Goal: Transaction & Acquisition: Purchase product/service

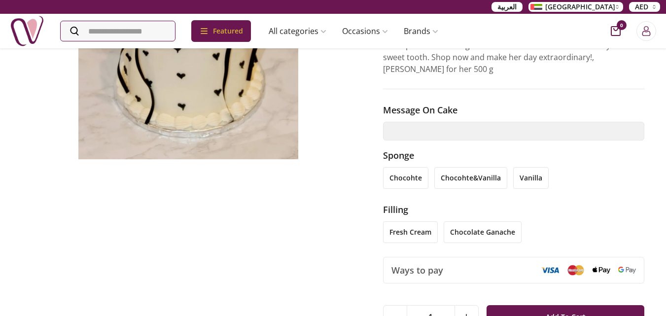
scroll to position [138, 0]
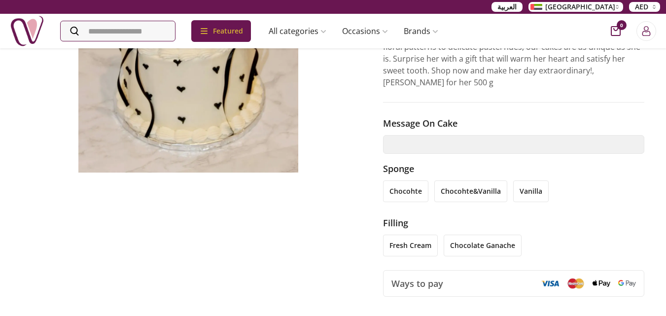
click at [402, 190] on li "chocohte" at bounding box center [405, 191] width 45 height 22
click at [470, 244] on li "chocolate ganache" at bounding box center [482, 245] width 78 height 22
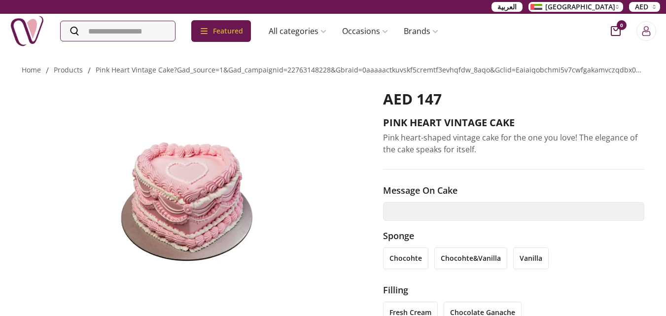
scroll to position [91, 0]
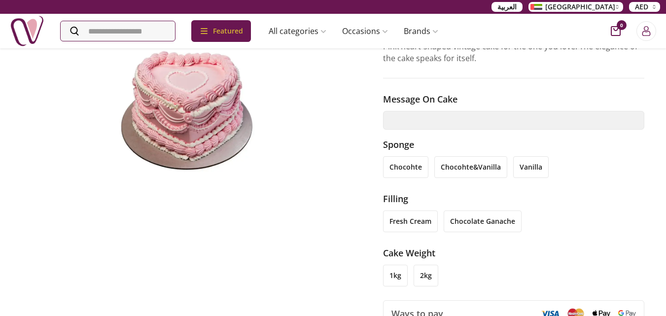
click at [450, 171] on li "chocohte&vanilla" at bounding box center [470, 167] width 73 height 22
click at [402, 160] on li "chocohte" at bounding box center [405, 167] width 45 height 22
click at [481, 222] on li "chocolate ganache" at bounding box center [482, 221] width 78 height 22
click at [400, 278] on li "1kg" at bounding box center [395, 276] width 25 height 22
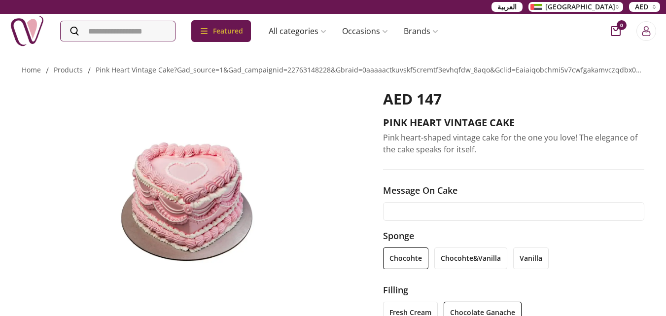
click at [411, 208] on input "text" at bounding box center [514, 211] width 262 height 19
type input "**********"
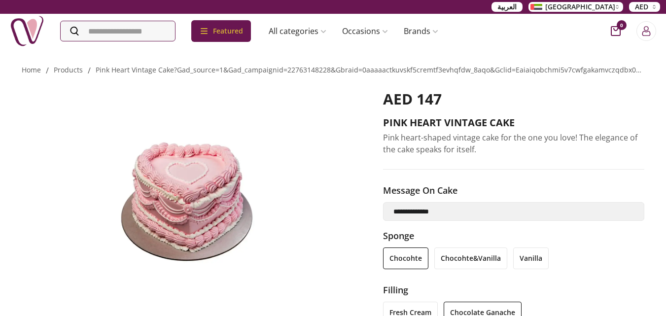
click at [567, 228] on div "**********" at bounding box center [514, 283] width 262 height 200
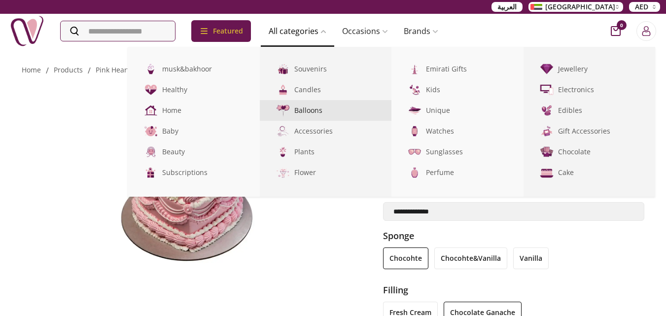
click at [291, 108] on img at bounding box center [282, 110] width 16 height 16
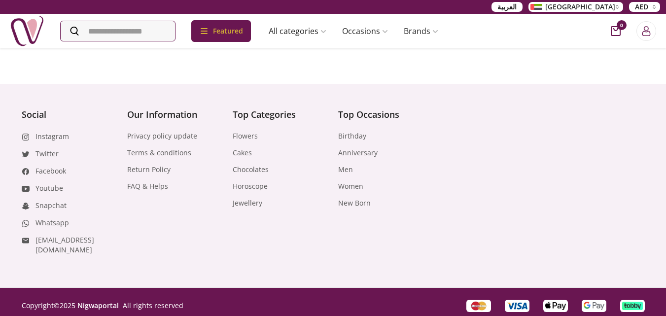
scroll to position [460, 0]
